Goal: Task Accomplishment & Management: Manage account settings

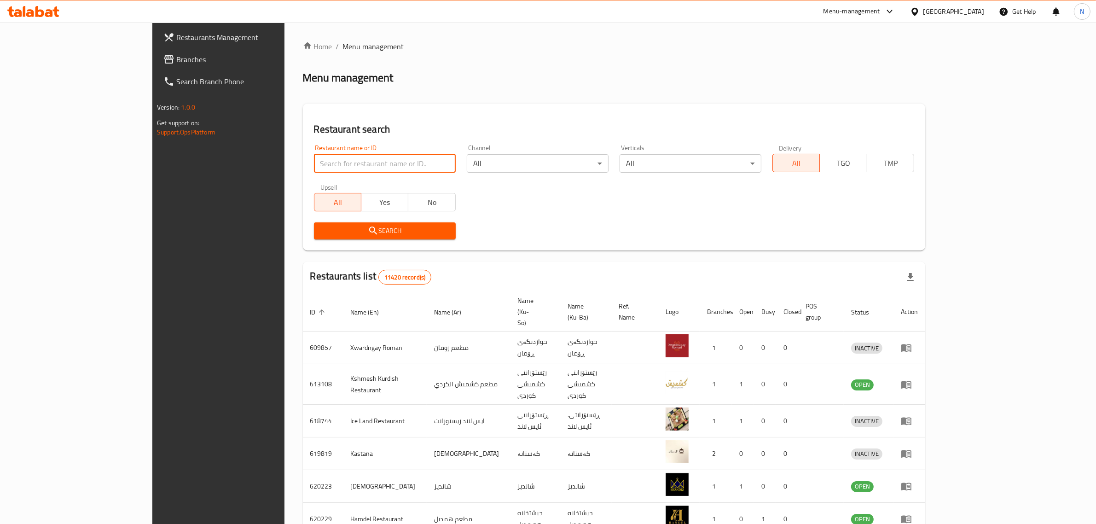
click at [363, 162] on input "search" at bounding box center [385, 163] width 142 height 18
paste input "704525"
type input "704525"
click at [375, 237] on button "Search" at bounding box center [385, 230] width 142 height 17
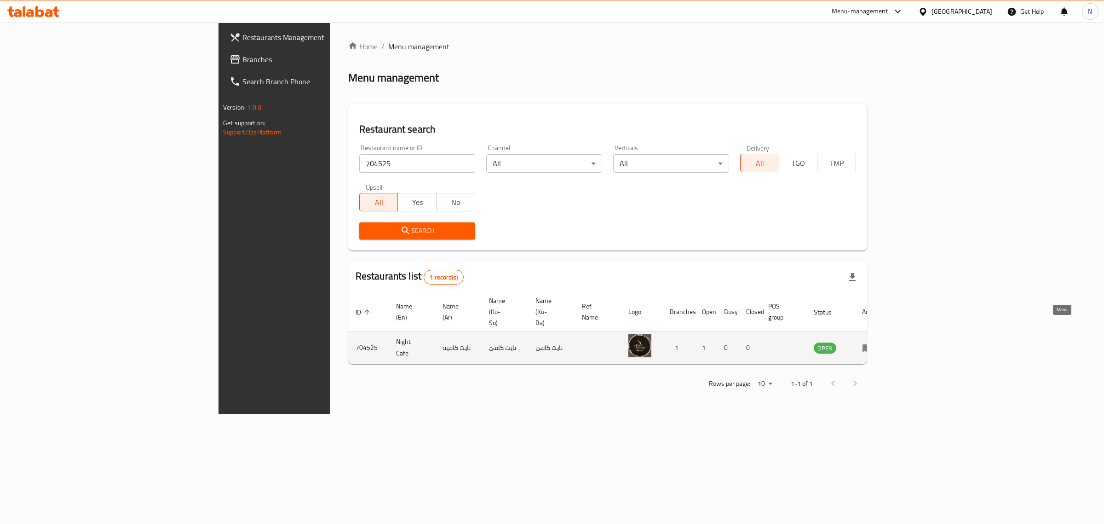
click at [873, 342] on icon "enhanced table" at bounding box center [867, 347] width 11 height 11
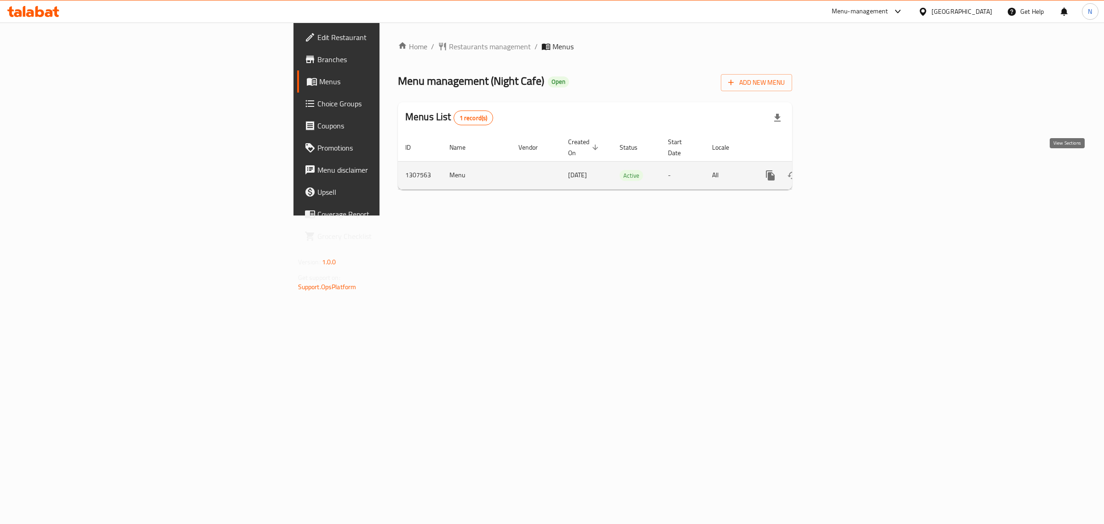
click at [842, 170] on icon "enhanced table" at bounding box center [836, 175] width 11 height 11
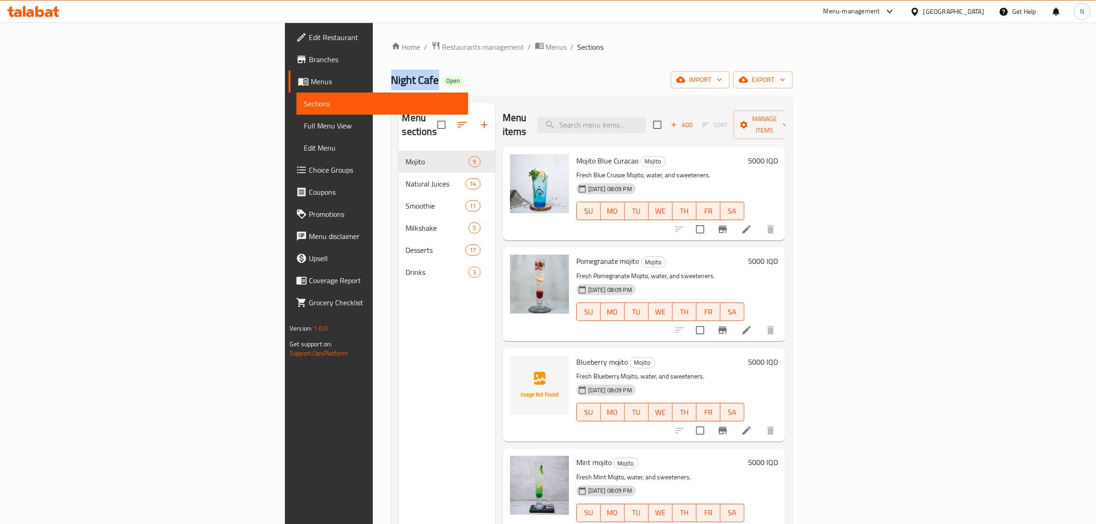
drag, startPoint x: 247, startPoint y: 79, endPoint x: 191, endPoint y: 78, distance: 56.1
click at [373, 78] on div "Home / Restaurants management / Menus / Sections Night Cafe Open import export …" at bounding box center [592, 338] width 438 height 630
click at [373, 68] on div "Home / Restaurants management / Menus / Sections Night Cafe Open import export …" at bounding box center [592, 338] width 438 height 630
drag, startPoint x: 197, startPoint y: 67, endPoint x: 346, endPoint y: 67, distance: 149.5
click at [373, 67] on div "Home / Restaurants management / Menus / Sections Night Cafe Open import export …" at bounding box center [592, 338] width 438 height 630
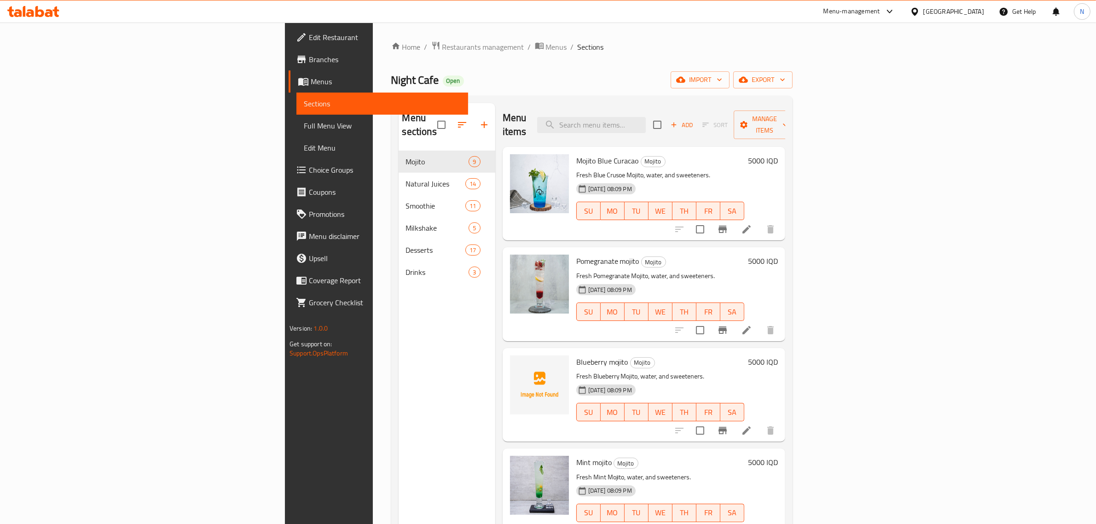
click at [391, 67] on div "Home / Restaurants management / Menus / Sections Night Cafe Open import export …" at bounding box center [591, 337] width 401 height 593
click at [309, 38] on span "Edit Restaurant" at bounding box center [385, 37] width 152 height 11
